Goal: Use online tool/utility: Utilize a website feature to perform a specific function

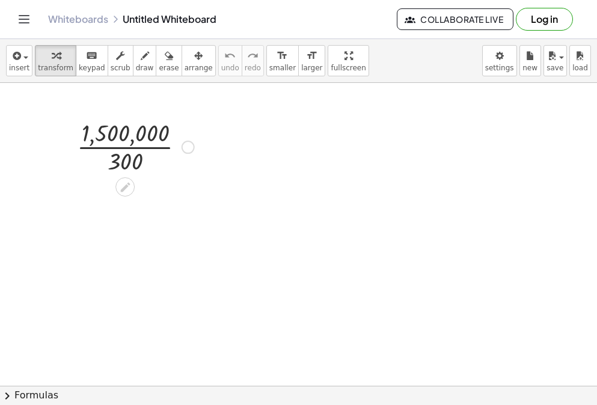
click at [107, 139] on div at bounding box center [135, 146] width 129 height 60
click at [120, 150] on div at bounding box center [135, 146] width 129 height 60
click at [120, 150] on div at bounding box center [135, 147] width 101 height 40
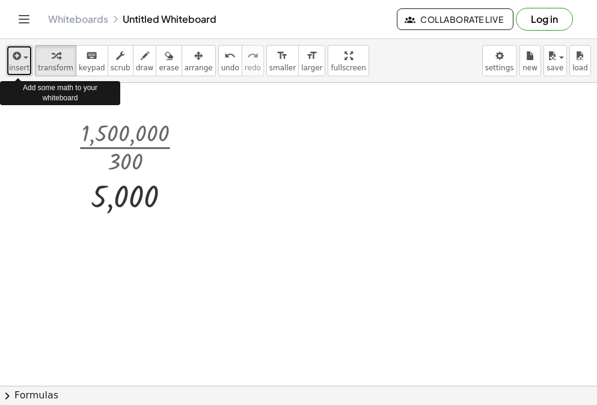
click at [13, 59] on icon "button" at bounding box center [15, 56] width 11 height 14
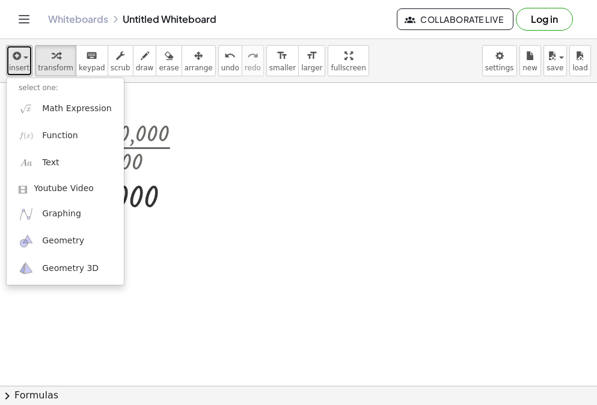
click at [223, 150] on div at bounding box center [298, 391] width 597 height 616
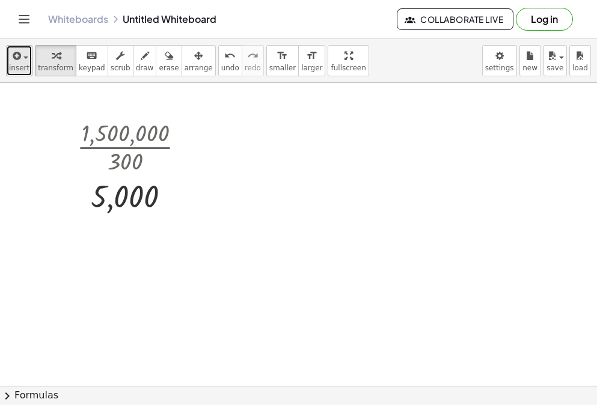
click at [14, 67] on span "insert" at bounding box center [19, 68] width 20 height 8
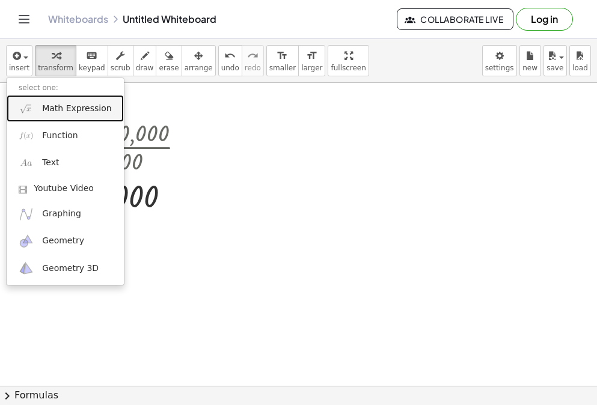
drag, startPoint x: 42, startPoint y: 111, endPoint x: 35, endPoint y: 105, distance: 8.9
click at [39, 109] on link "Math Expression" at bounding box center [65, 108] width 117 height 27
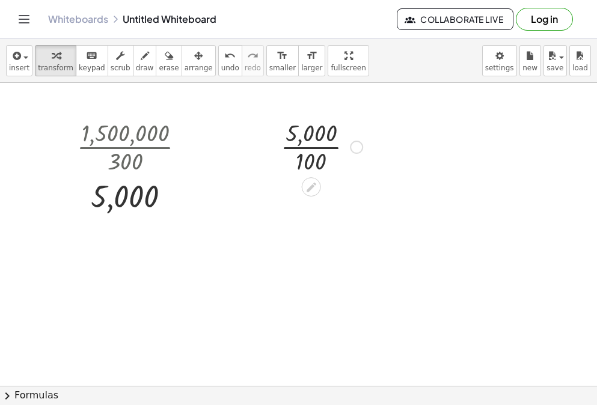
click at [310, 144] on div at bounding box center [322, 146] width 94 height 60
click at [259, 199] on div at bounding box center [298, 391] width 597 height 616
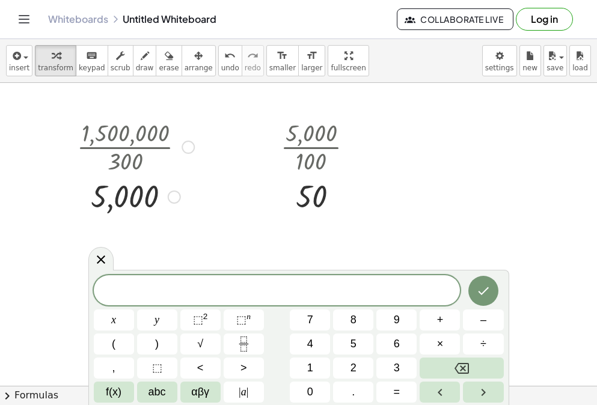
click at [188, 145] on div at bounding box center [187, 147] width 13 height 13
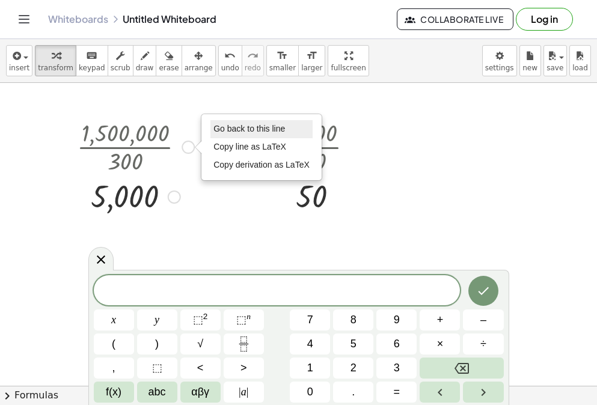
click at [233, 129] on span "Go back to this line" at bounding box center [249, 129] width 72 height 10
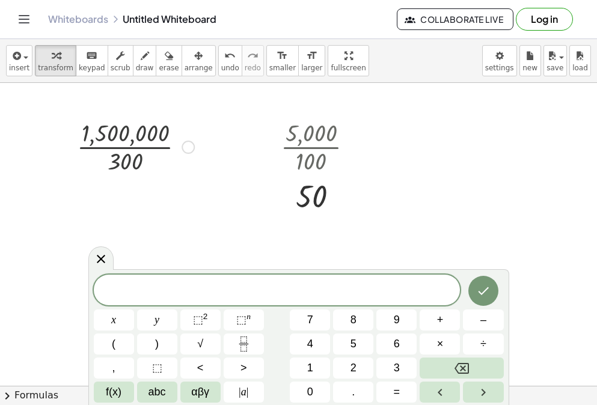
click at [184, 145] on div "Go back to this line Copy line as LaTeX Copy derivation as LaTeX" at bounding box center [187, 147] width 13 height 13
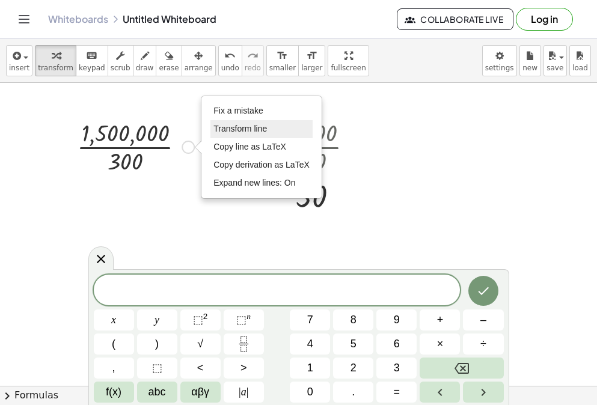
click at [237, 129] on span "Transform line" at bounding box center [239, 129] width 53 height 10
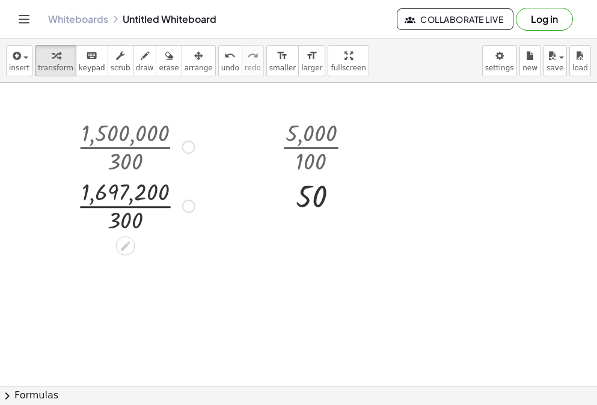
click at [111, 149] on div at bounding box center [136, 146] width 130 height 60
click at [122, 226] on div at bounding box center [136, 206] width 130 height 60
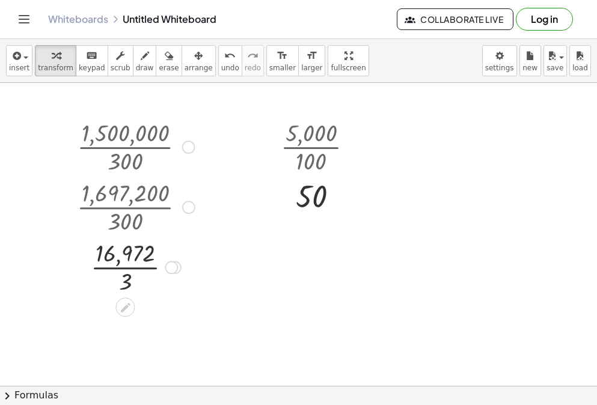
click at [128, 275] on div at bounding box center [136, 266] width 130 height 60
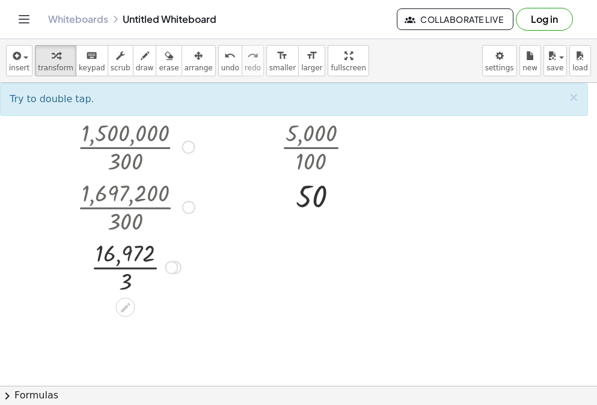
click at [128, 275] on div at bounding box center [136, 266] width 130 height 60
click at [126, 274] on div at bounding box center [136, 266] width 130 height 60
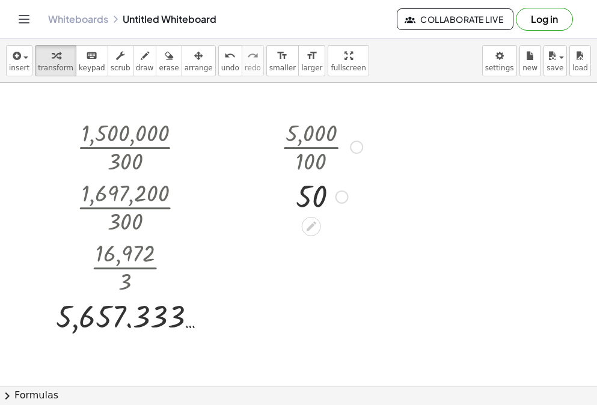
click at [360, 146] on div at bounding box center [356, 147] width 13 height 13
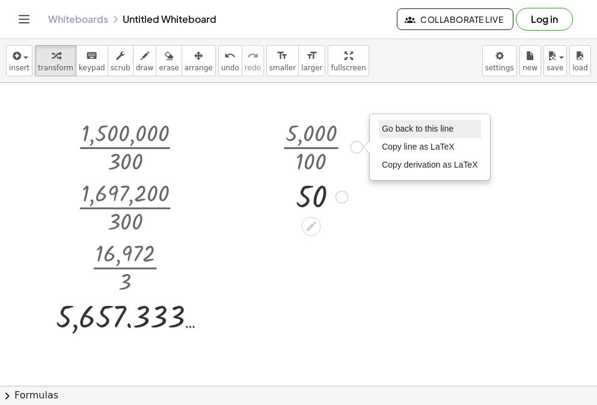
click at [394, 137] on li "Go back to this line" at bounding box center [430, 129] width 102 height 18
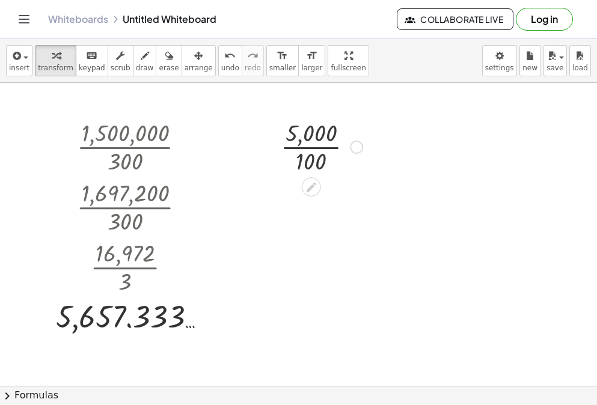
click at [359, 153] on div "Go back to this line Copy line as LaTeX Copy derivation as LaTeX" at bounding box center [356, 147] width 13 height 13
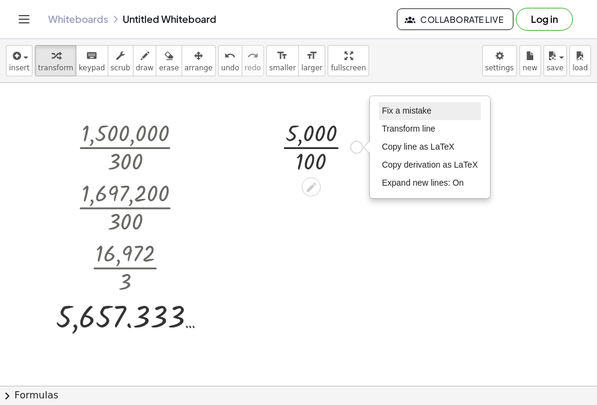
drag, startPoint x: 404, startPoint y: 116, endPoint x: 410, endPoint y: 111, distance: 8.2
click at [410, 111] on span "Fix a mistake" at bounding box center [406, 111] width 49 height 10
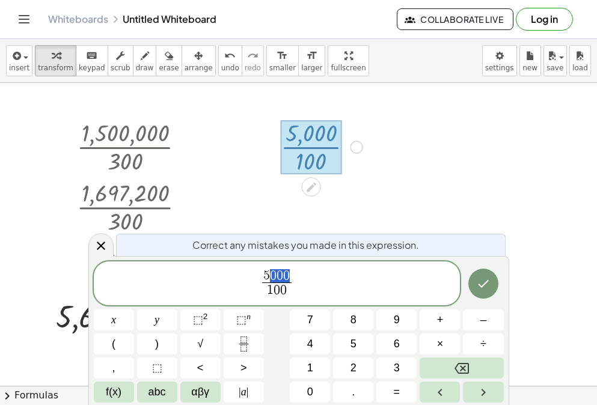
drag, startPoint x: 288, startPoint y: 275, endPoint x: 269, endPoint y: 273, distance: 19.9
click at [134, 309] on div at bounding box center [114, 319] width 40 height 21
click at [485, 295] on button "Done" at bounding box center [483, 284] width 30 height 30
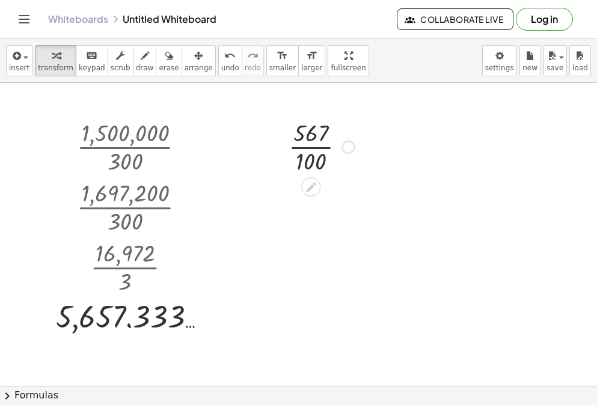
click at [341, 144] on div at bounding box center [321, 146] width 78 height 60
click at [350, 148] on div "Fix a mistake Transform line Copy line as LaTeX Copy derivation as LaTeX Expand…" at bounding box center [348, 147] width 13 height 13
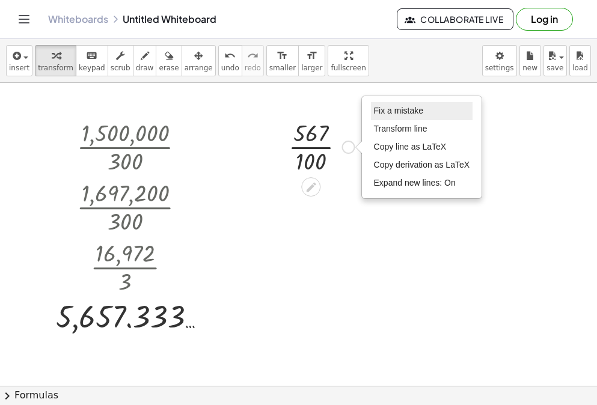
click at [383, 113] on span "Fix a mistake" at bounding box center [398, 111] width 49 height 10
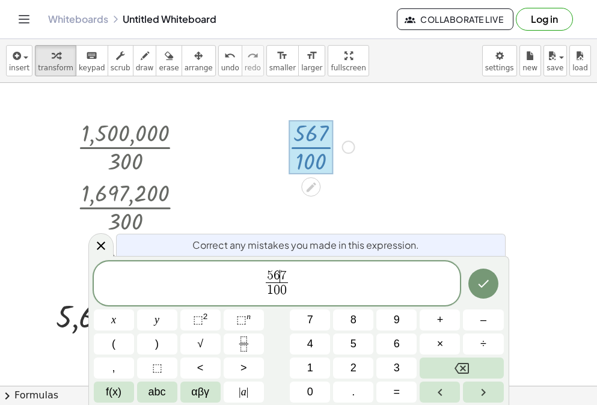
click at [278, 275] on span "6" at bounding box center [276, 275] width 7 height 13
click at [492, 287] on button "Done" at bounding box center [483, 284] width 30 height 30
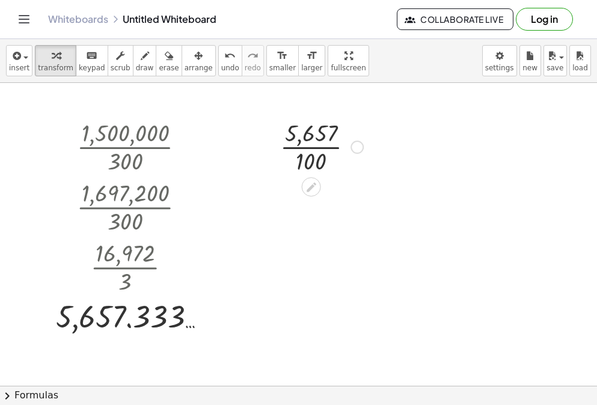
click at [314, 149] on div at bounding box center [321, 146] width 95 height 60
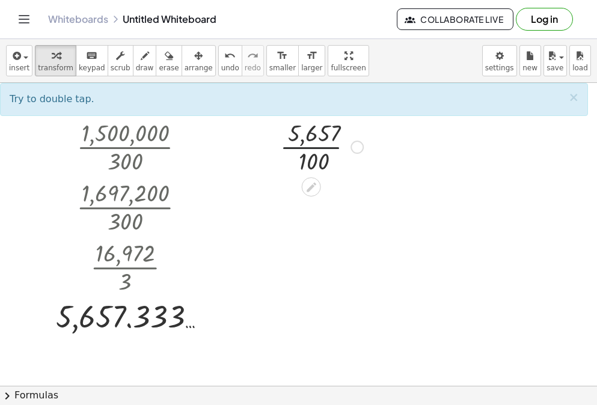
click at [314, 149] on div at bounding box center [321, 146] width 95 height 60
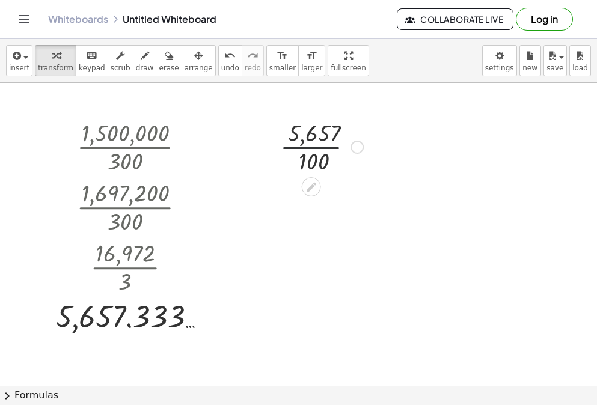
click at [314, 149] on div at bounding box center [321, 146] width 95 height 60
